Goal: Understand process/instructions: Learn how to perform a task or action

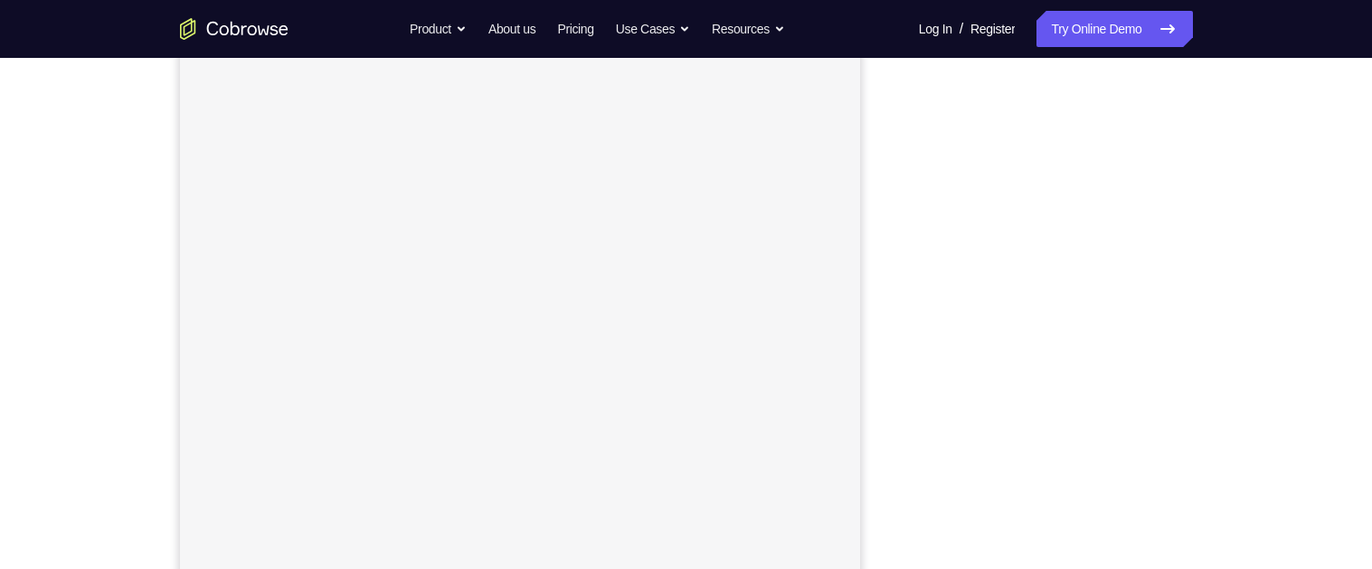
scroll to position [214, 0]
click at [1251, 446] on div "Your Support Agent Your Customer Web iOS Android Next Steps We’d be happy to gi…" at bounding box center [687, 471] width 1158 height 1193
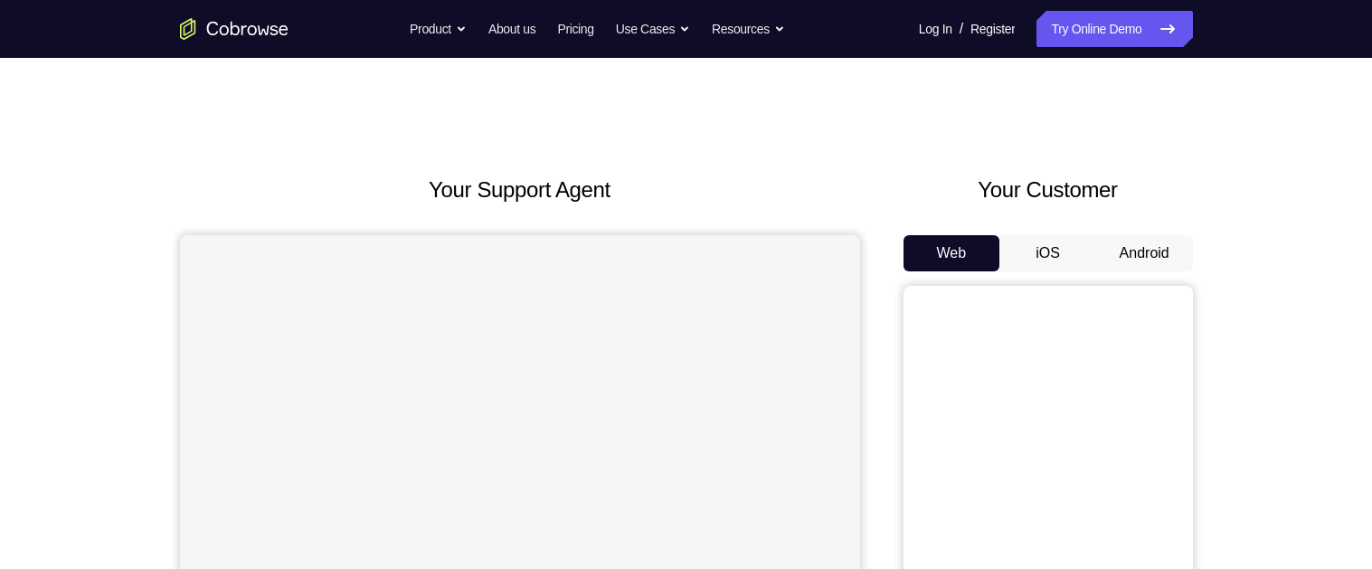
click at [1149, 246] on button "Android" at bounding box center [1144, 253] width 97 height 36
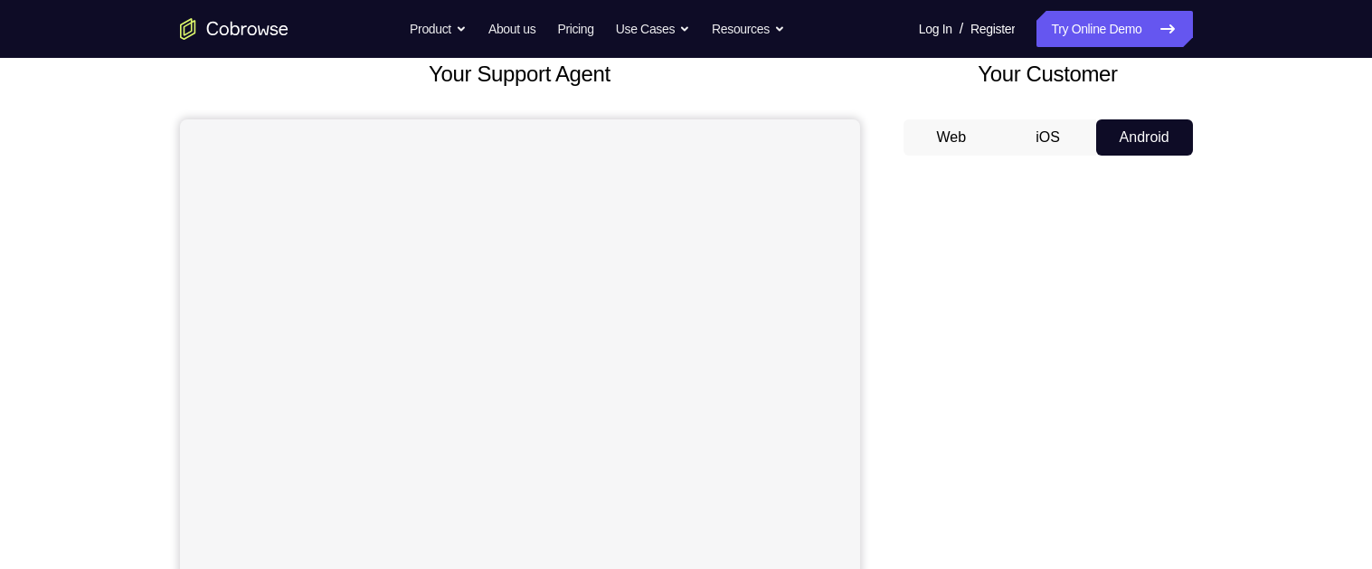
scroll to position [153, 0]
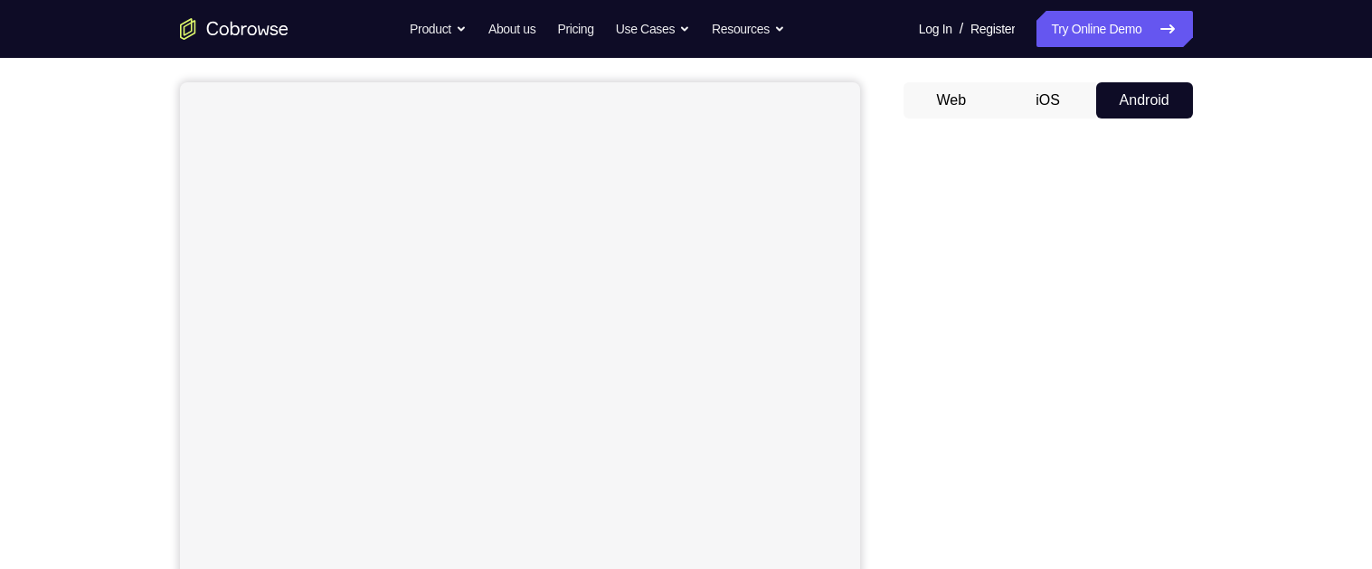
click at [1332, 197] on div "Your Support Agent Your Customer Web iOS Android Next Steps We’d be happy to gi…" at bounding box center [686, 501] width 1372 height 1193
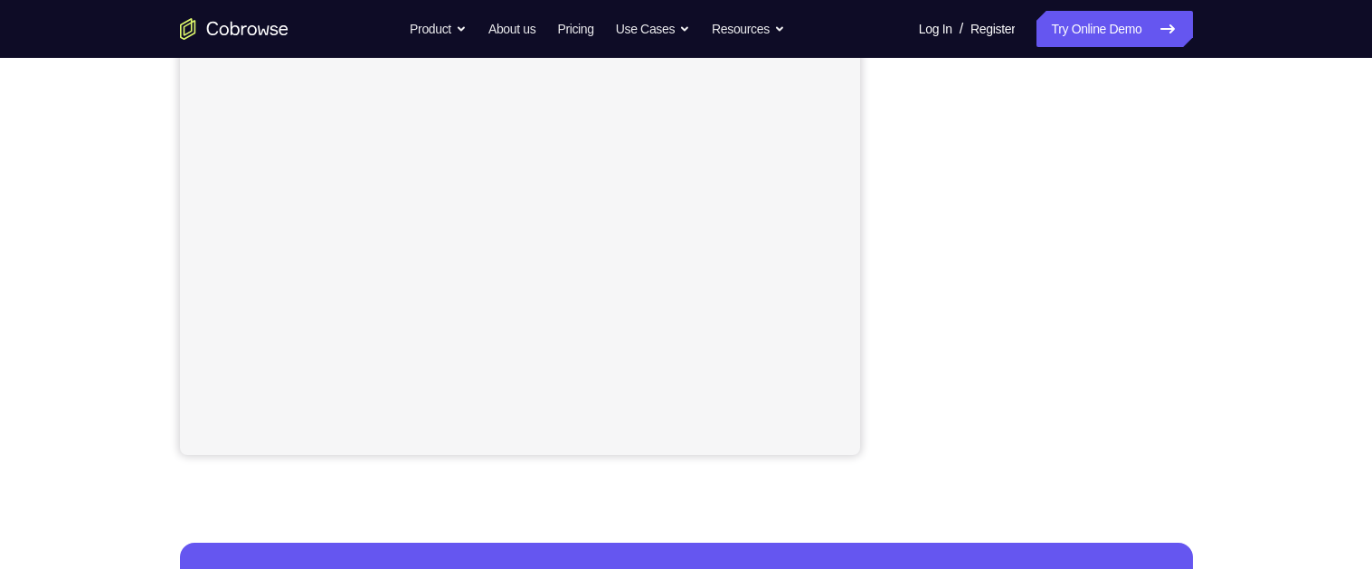
scroll to position [385, 0]
click at [1199, 231] on div "Your Support Agent Your Customer Web iOS Android Next Steps We’d be happy to gi…" at bounding box center [687, 269] width 1158 height 1193
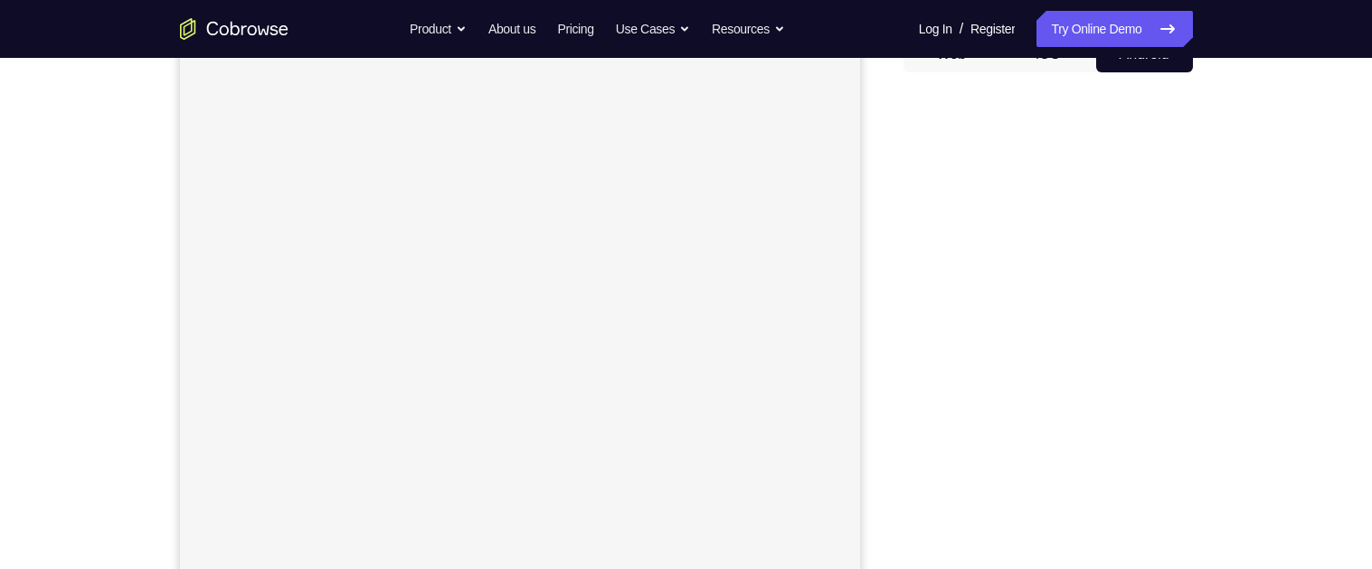
scroll to position [194, 0]
click at [1328, 187] on div "Your Support Agent Your Customer Web iOS Android Next Steps We’d be happy to gi…" at bounding box center [686, 460] width 1372 height 1193
click at [1318, 185] on div "Your Support Agent Your Customer Web iOS Android Next Steps We’d be happy to gi…" at bounding box center [686, 460] width 1372 height 1193
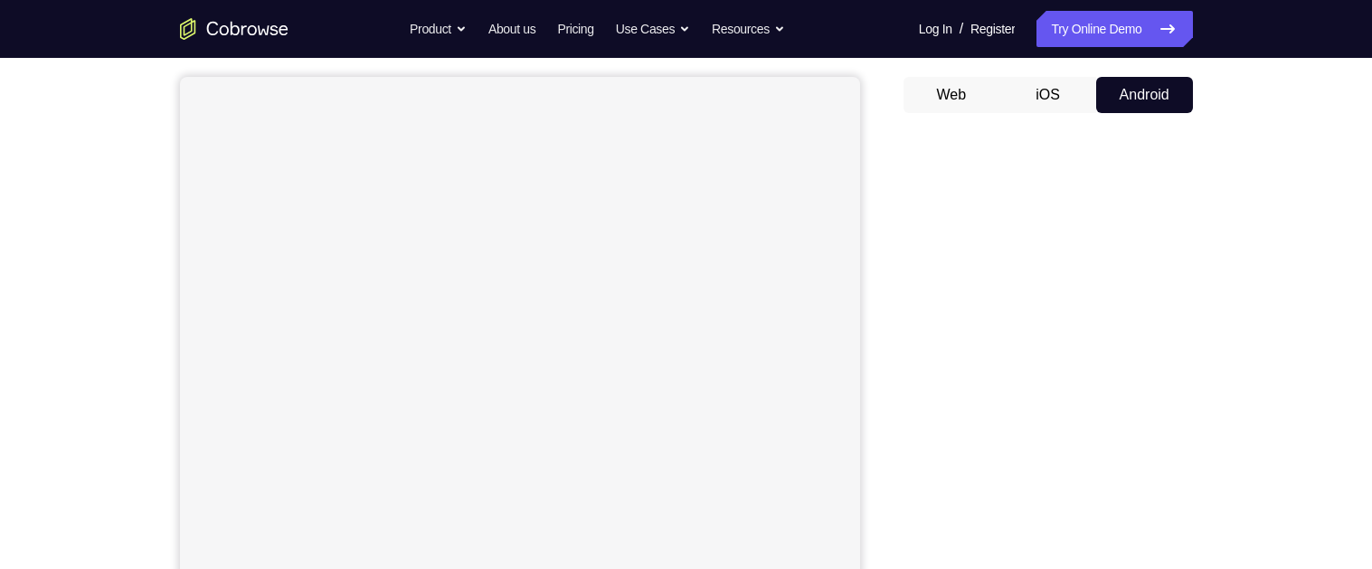
scroll to position [153, 0]
